Goal: Find specific page/section: Find specific page/section

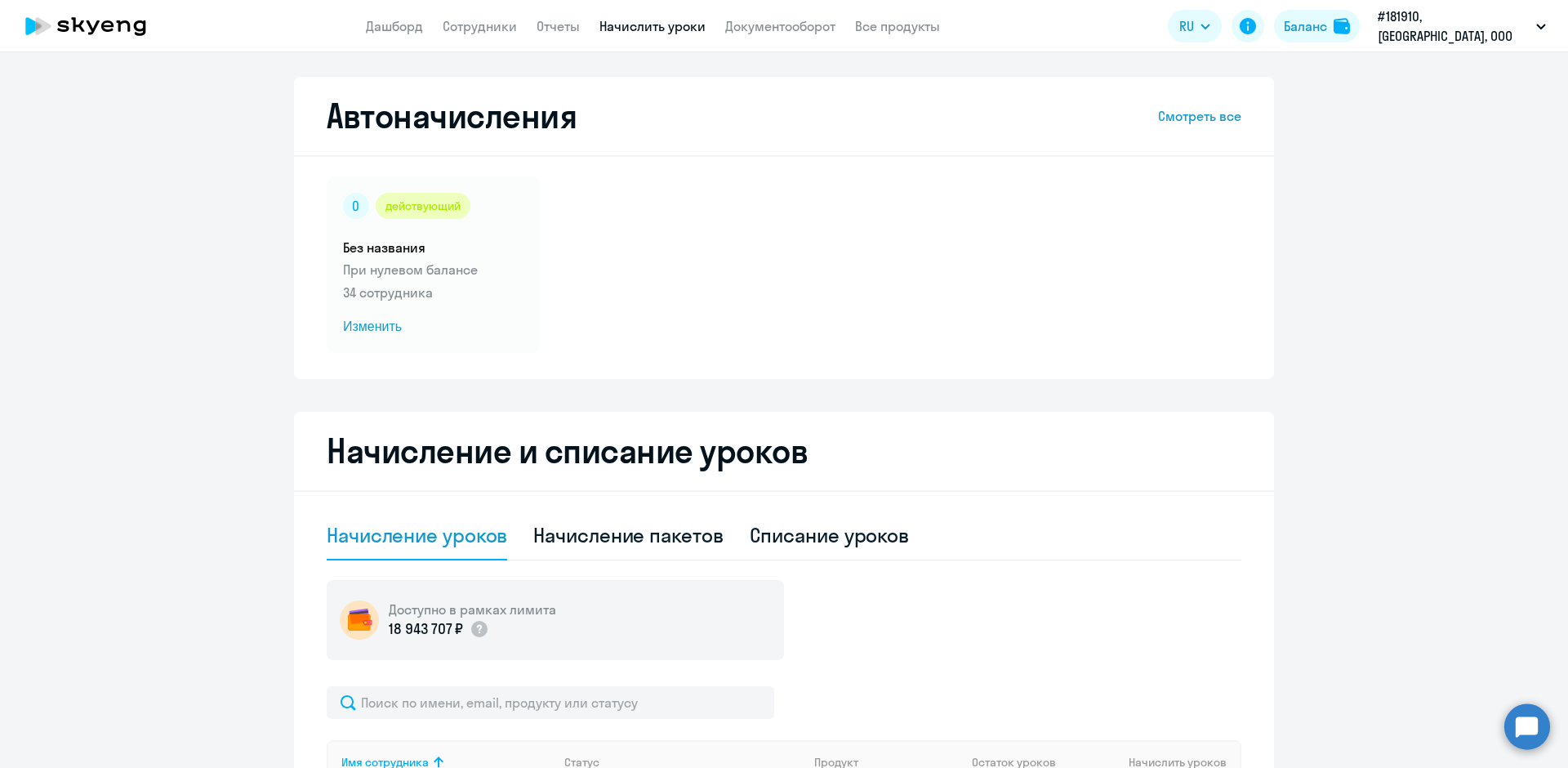
select select "10"
click at [771, 31] on link "Документооборот" at bounding box center [780, 26] width 110 height 16
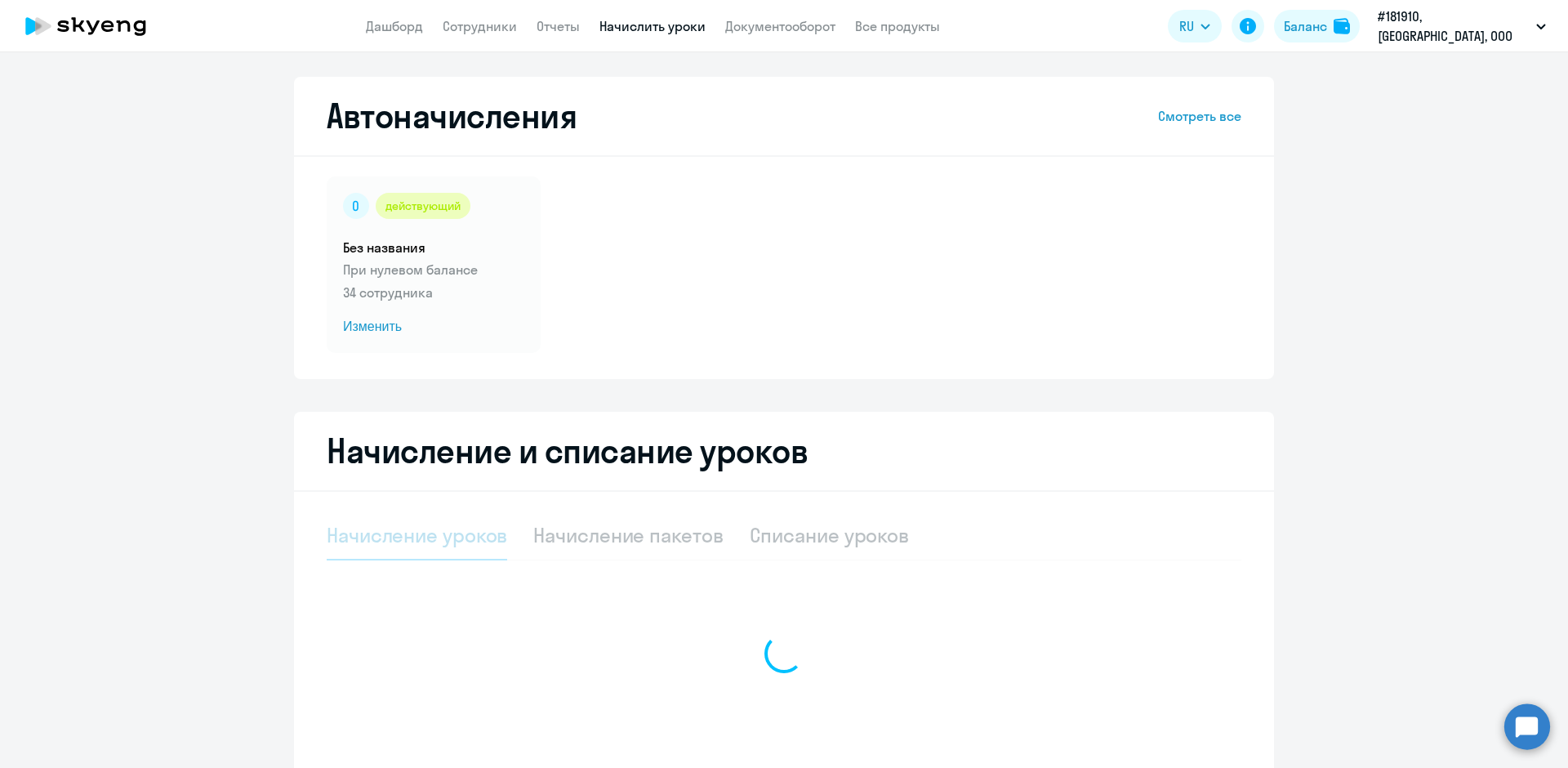
select select "10"
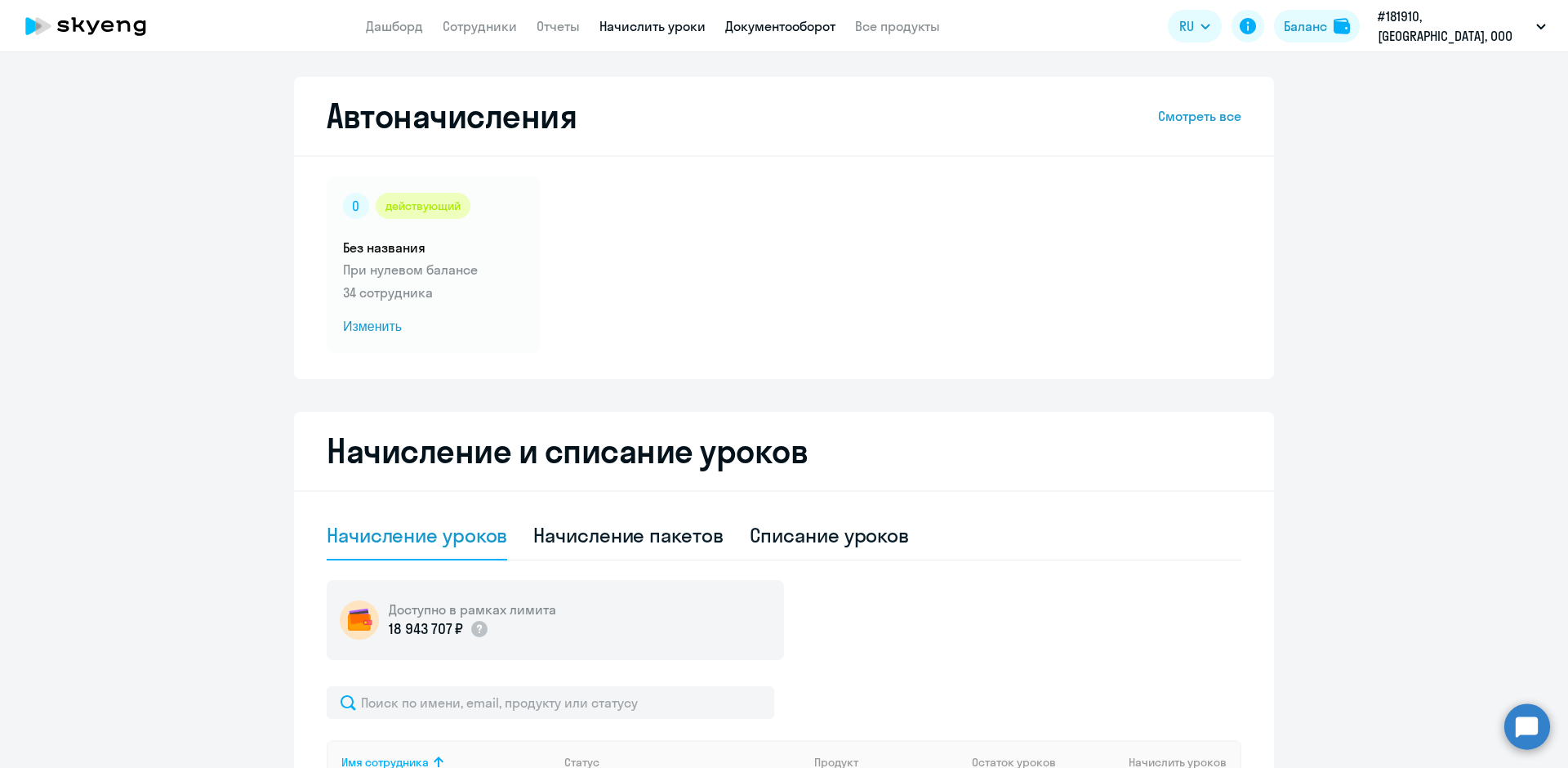
click at [798, 27] on link "Документооборот" at bounding box center [780, 26] width 110 height 16
